Goal: Information Seeking & Learning: Learn about a topic

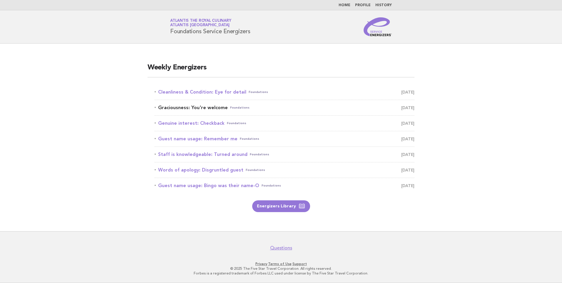
click at [243, 107] on span "Foundations" at bounding box center [239, 107] width 19 height 8
click at [198, 108] on link "Graciousness: You're welcome Foundations October 7" at bounding box center [285, 107] width 260 height 8
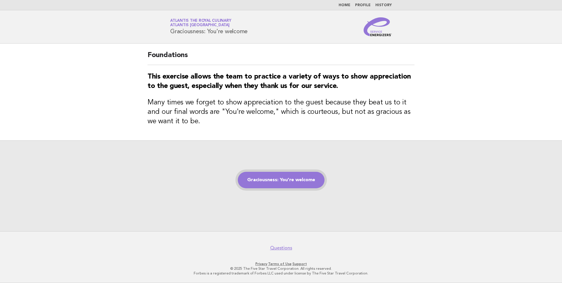
click at [289, 177] on link "Graciousness: You're welcome" at bounding box center [281, 180] width 87 height 16
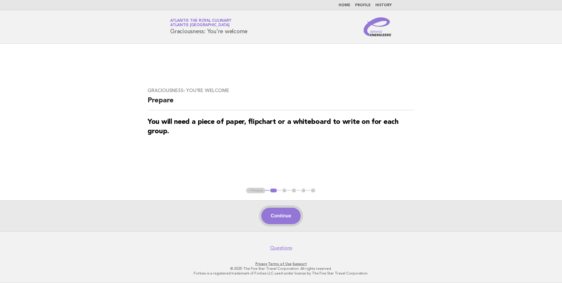
click at [280, 214] on button "Continue" at bounding box center [280, 216] width 39 height 16
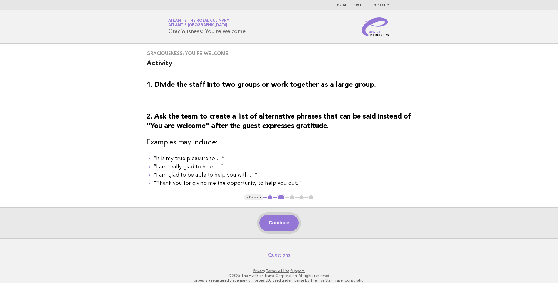
click at [280, 223] on button "Continue" at bounding box center [278, 223] width 39 height 16
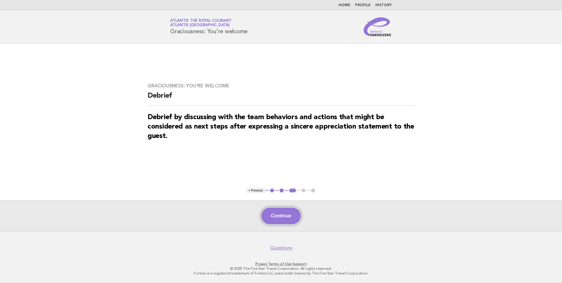
click at [278, 216] on button "Continue" at bounding box center [280, 216] width 39 height 16
